Goal: Task Accomplishment & Management: Manage account settings

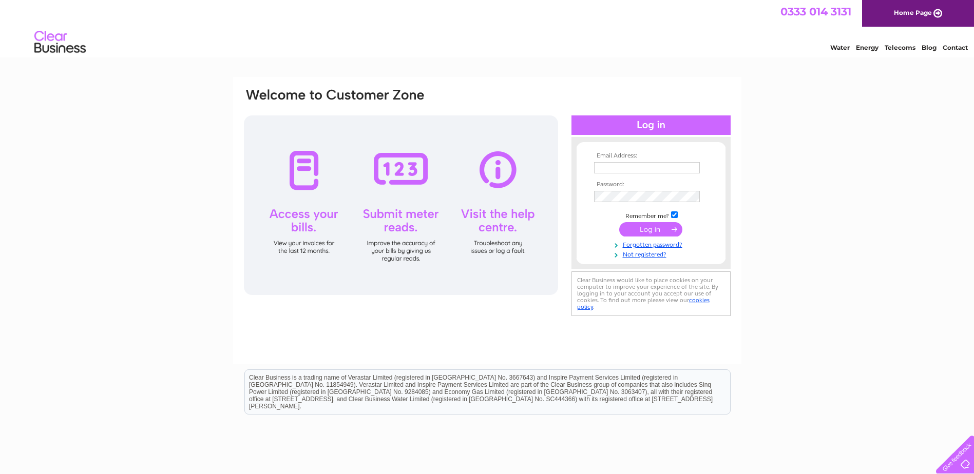
type input "Stephanie.ODonnell@sureserve.co.uk"
click at [654, 233] on input "submit" at bounding box center [650, 229] width 63 height 14
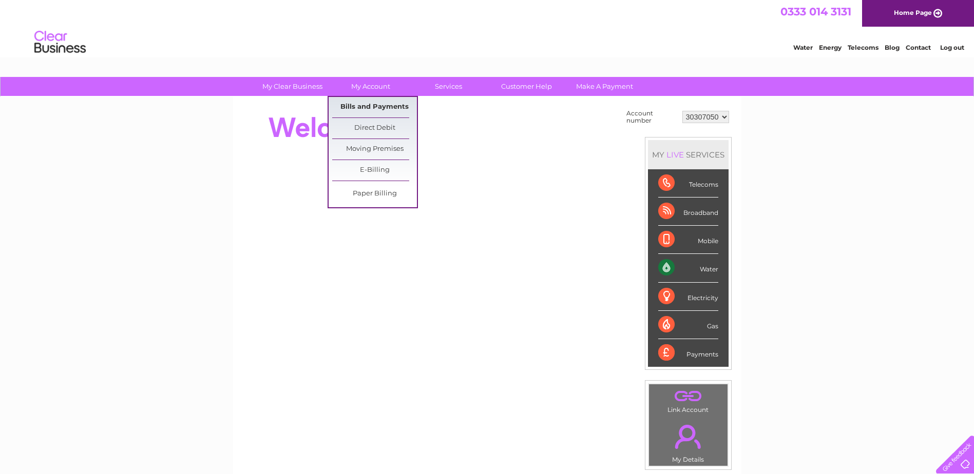
click at [368, 100] on link "Bills and Payments" at bounding box center [374, 107] width 85 height 21
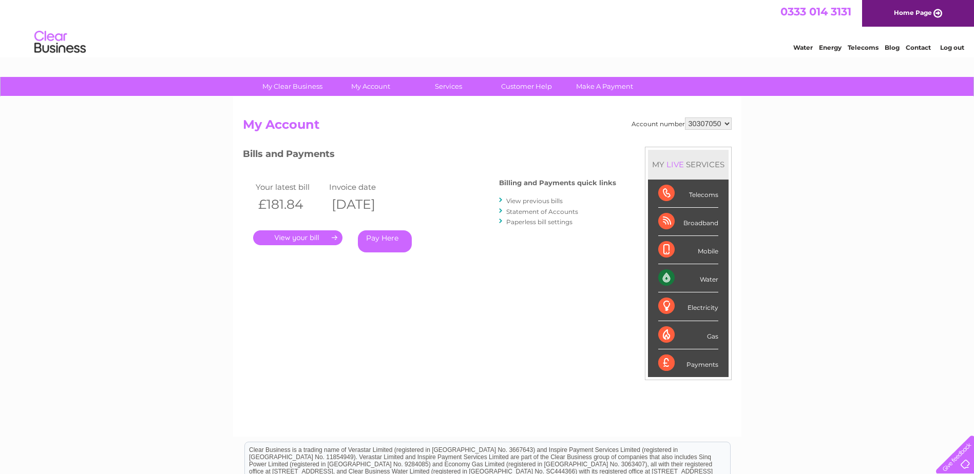
click at [547, 213] on link "Statement of Accounts" at bounding box center [542, 212] width 72 height 8
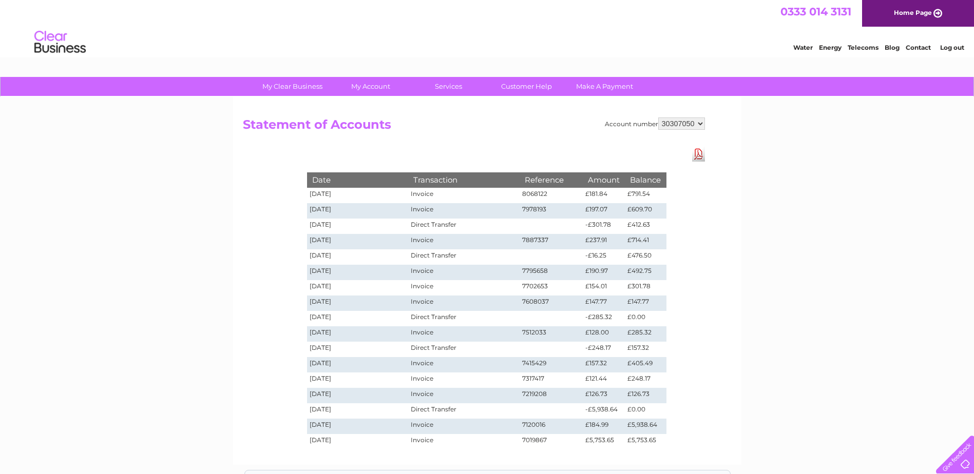
click at [697, 155] on link "Download Pdf" at bounding box center [698, 154] width 13 height 15
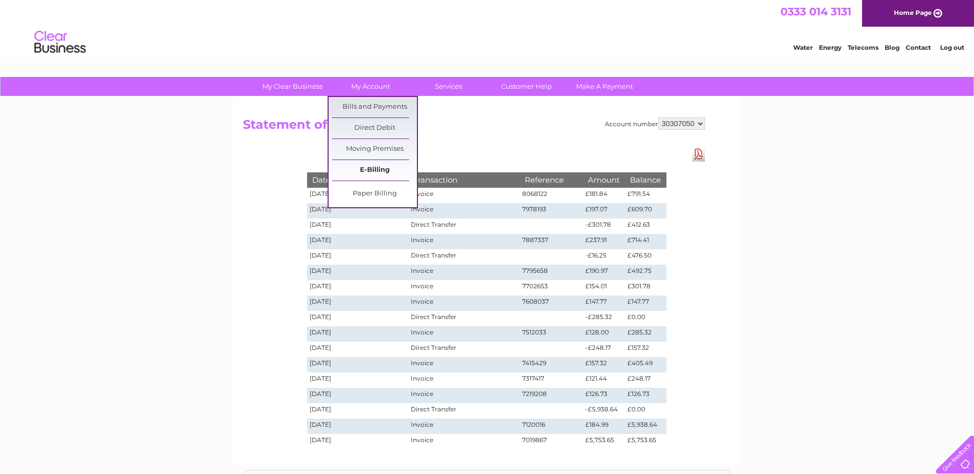
click at [383, 170] on link "E-Billing" at bounding box center [374, 170] width 85 height 21
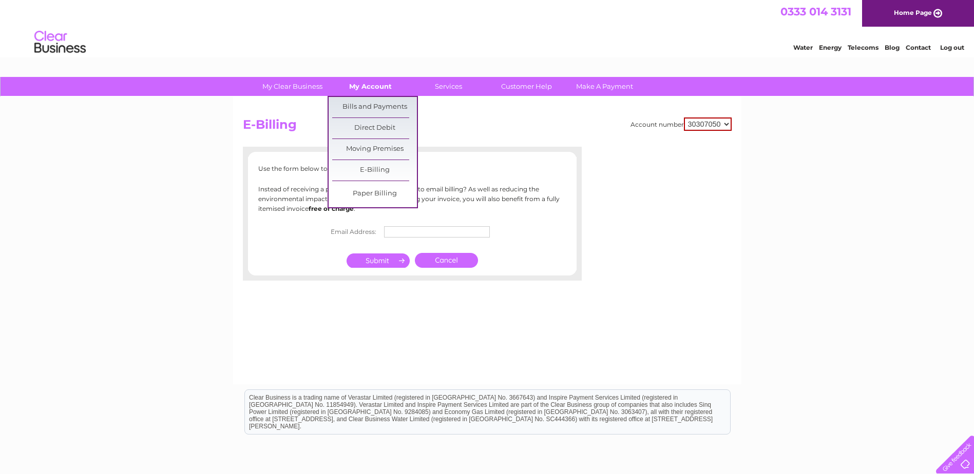
click at [362, 84] on link "My Account" at bounding box center [370, 86] width 85 height 19
click at [370, 103] on link "Bills and Payments" at bounding box center [374, 107] width 85 height 21
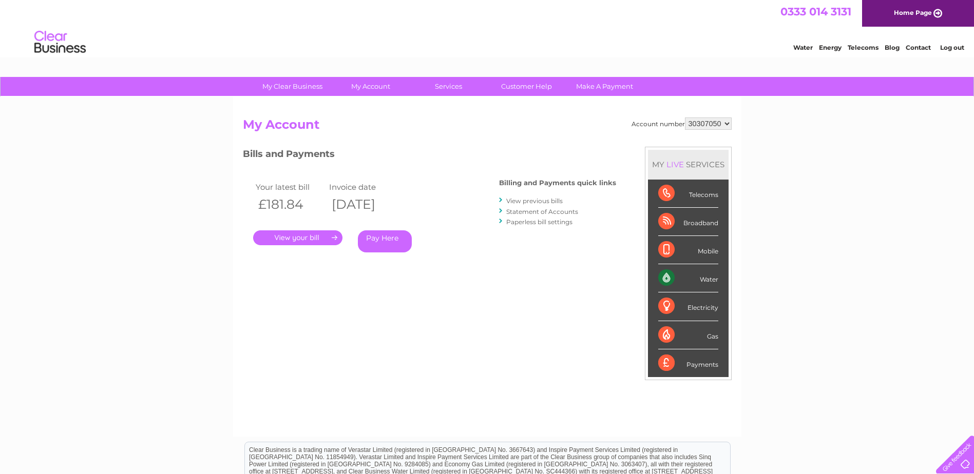
click at [542, 200] on link "View previous bills" at bounding box center [534, 201] width 56 height 8
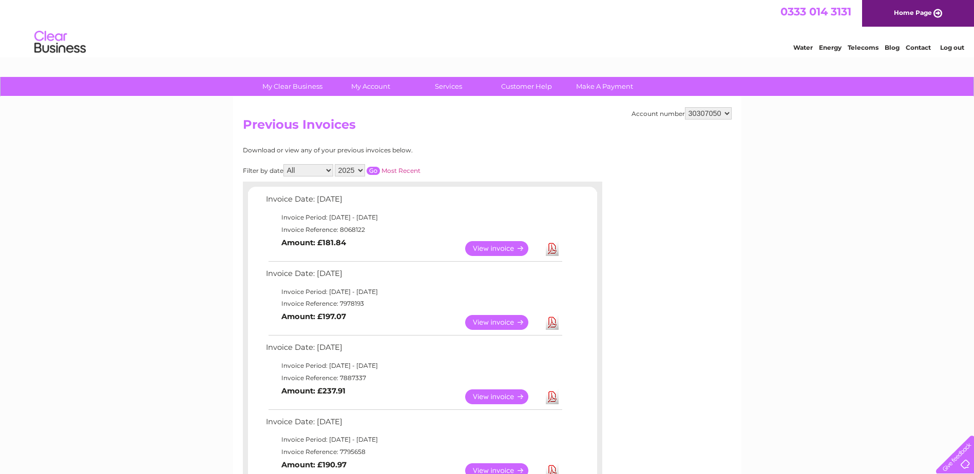
click at [710, 110] on select "30307050" at bounding box center [708, 113] width 47 height 12
click at [361, 170] on select "2025 2024" at bounding box center [350, 170] width 30 height 12
click at [560, 130] on h2 "Previous Invoices" at bounding box center [487, 128] width 489 height 20
